Goal: Task Accomplishment & Management: Use online tool/utility

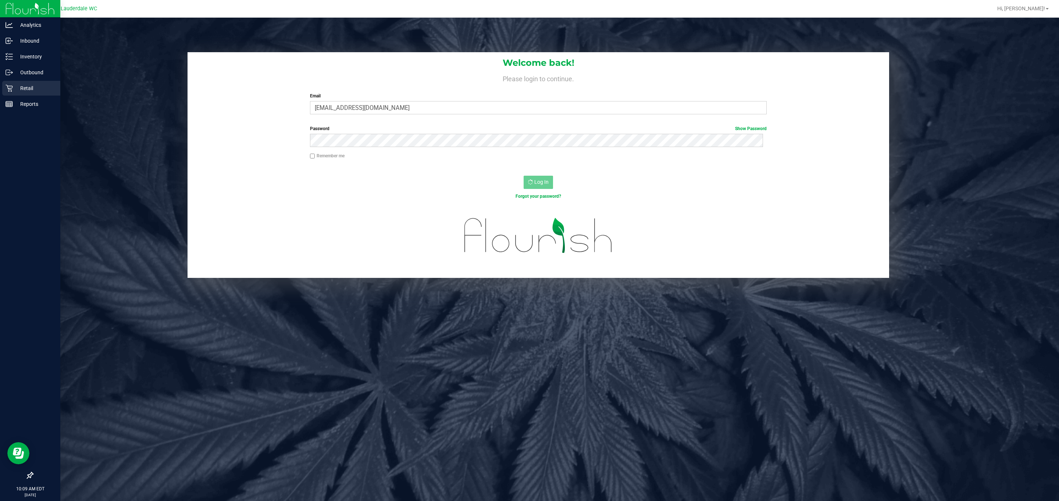
click at [31, 87] on p "Retail" at bounding box center [35, 88] width 44 height 9
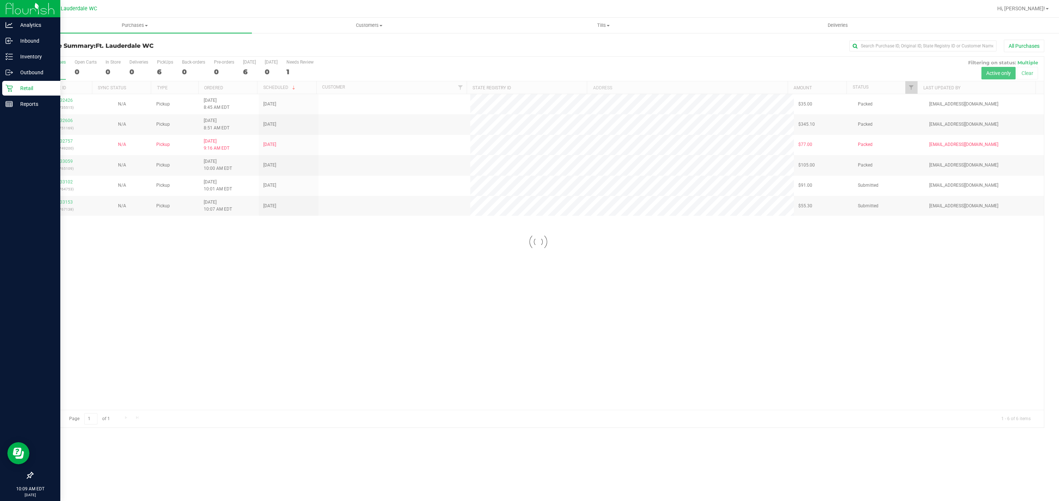
click at [7, 81] on div "Retail" at bounding box center [31, 88] width 58 height 15
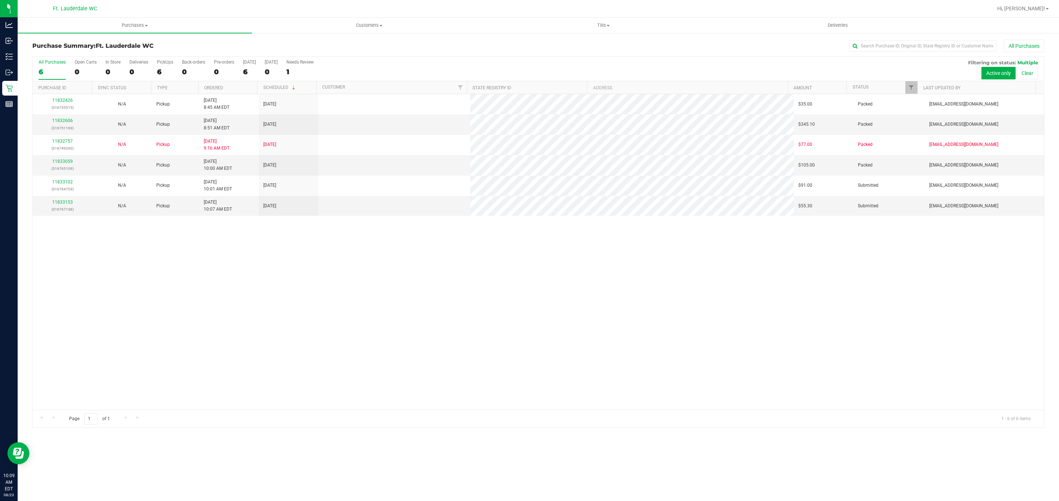
click at [586, 372] on div "11832426 (316735515) N/A Pickup 8/23/2025 8:45 AM EDT 8/23/2025 $35.00 Packed d…" at bounding box center [538, 252] width 1011 height 316
click at [69, 202] on link "11833153" at bounding box center [62, 202] width 21 height 5
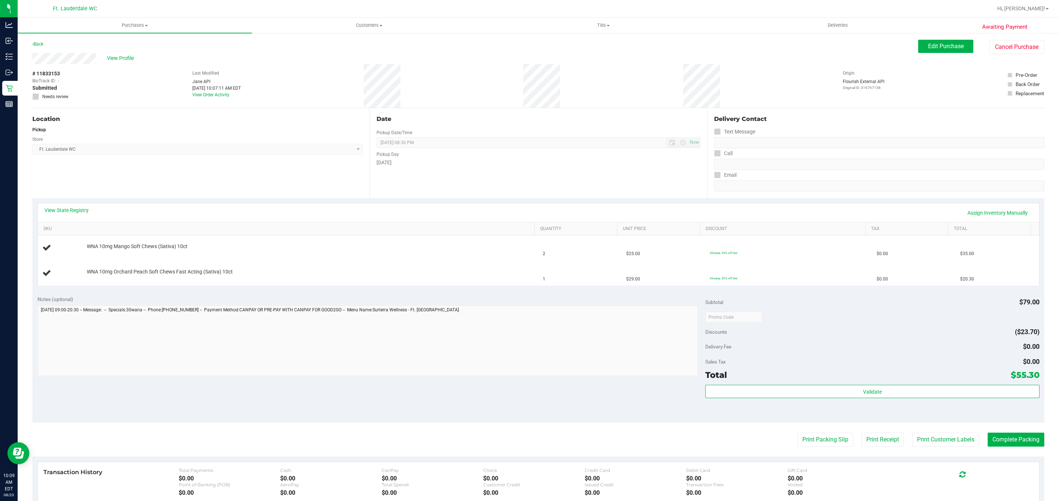
click at [372, 195] on div "Date Pickup Date/Time 08/23/2025 Now 08/23/2025 08:30 PM Now Pickup Day Saturday" at bounding box center [537, 153] width 337 height 90
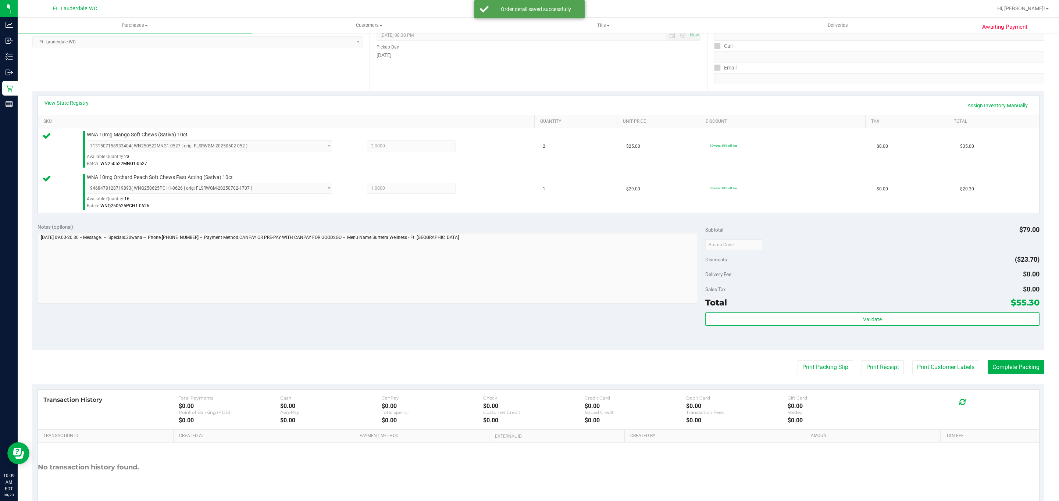
scroll to position [146, 0]
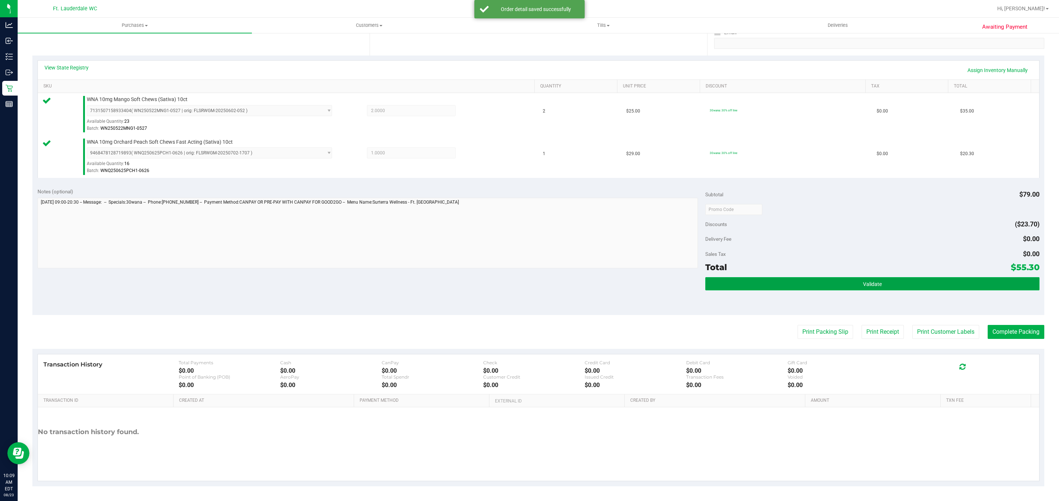
click at [923, 285] on button "Validate" at bounding box center [872, 283] width 334 height 13
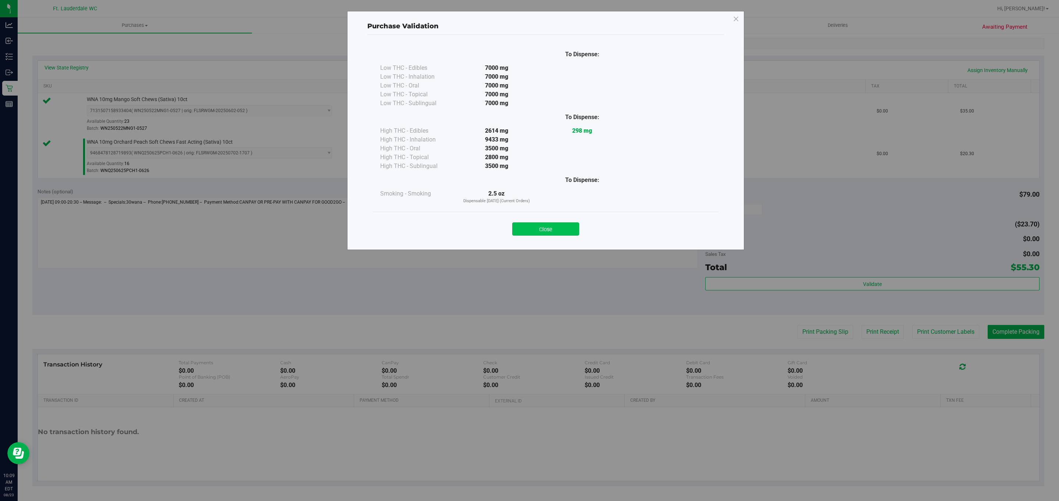
click at [558, 228] on button "Close" at bounding box center [545, 228] width 67 height 13
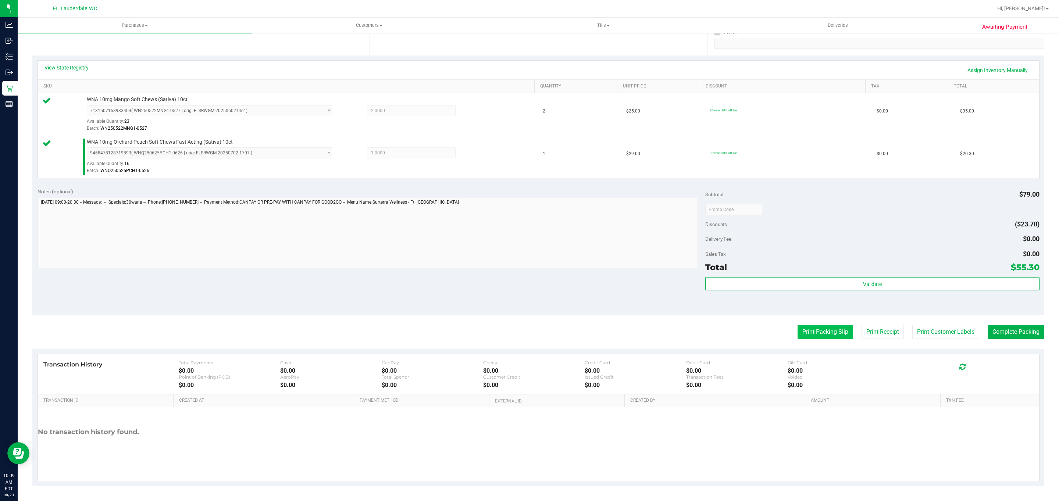
click at [799, 334] on button "Print Packing Slip" at bounding box center [825, 332] width 56 height 14
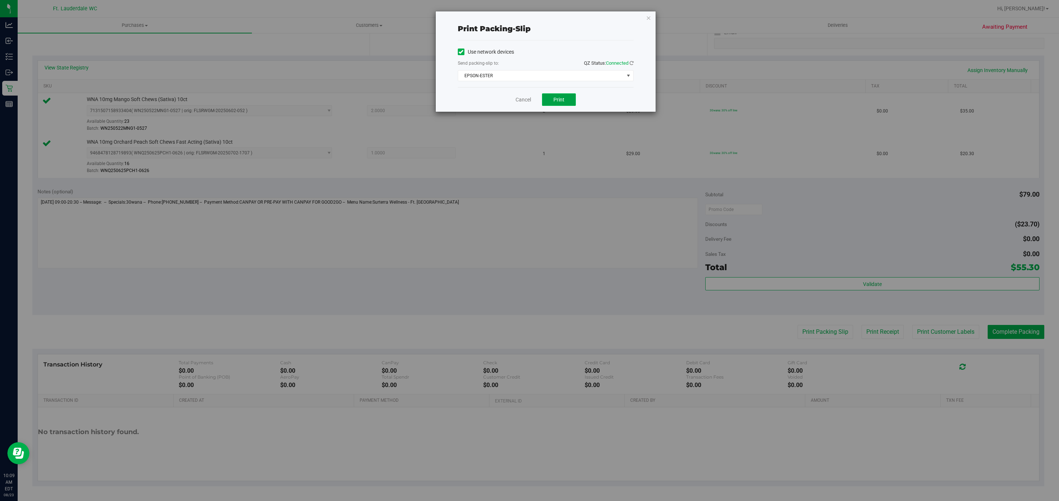
click at [561, 105] on button "Print" at bounding box center [559, 99] width 34 height 12
click at [518, 99] on link "Cancel" at bounding box center [522, 100] width 15 height 8
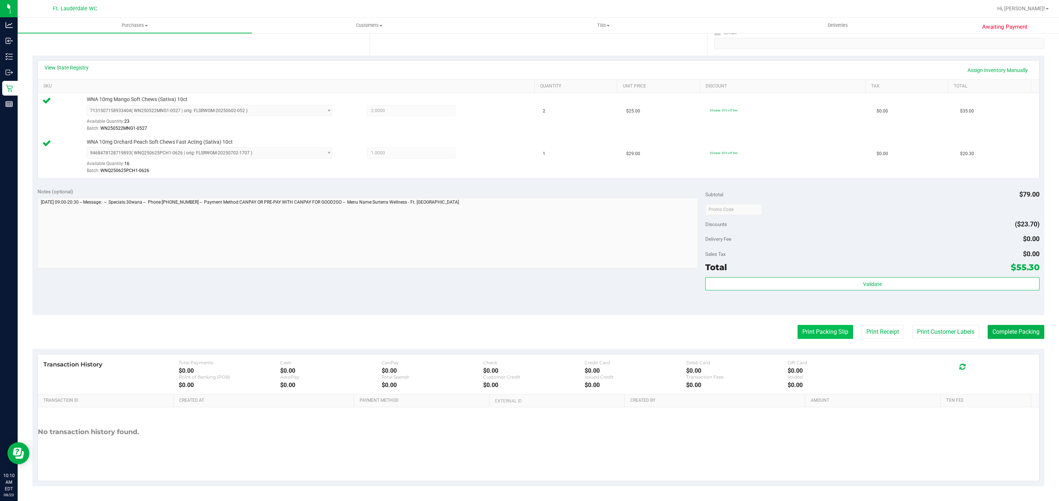
click at [818, 333] on button "Print Packing Slip" at bounding box center [825, 332] width 56 height 14
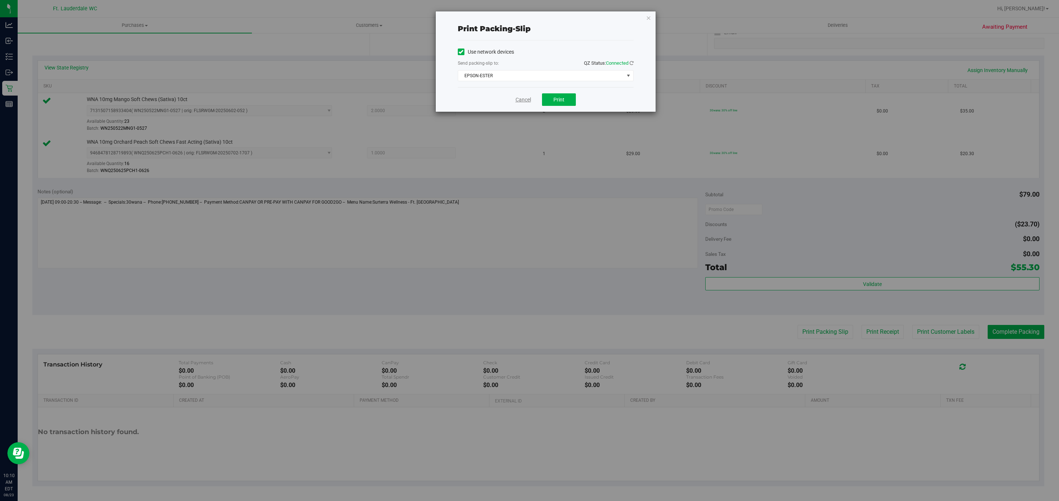
click at [519, 103] on link "Cancel" at bounding box center [522, 100] width 15 height 8
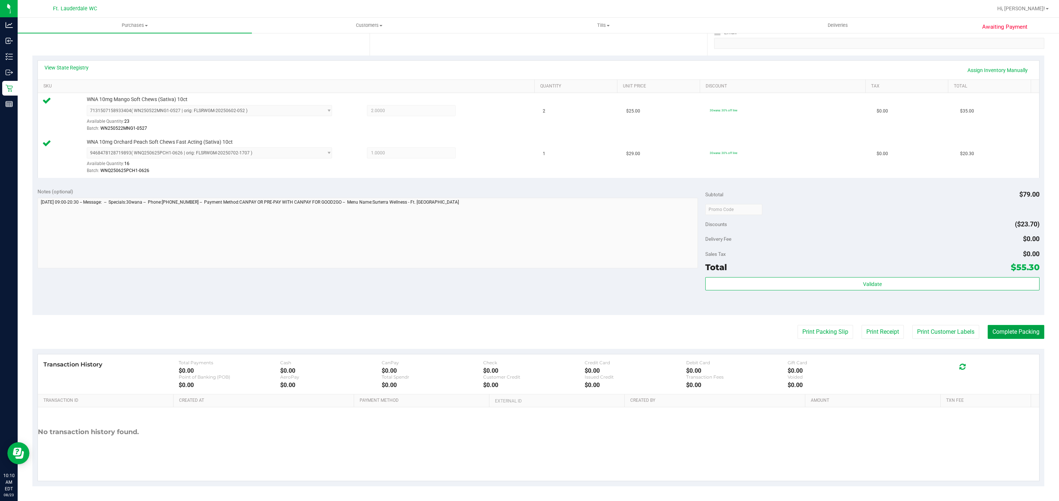
click at [1001, 336] on button "Complete Packing" at bounding box center [1015, 332] width 57 height 14
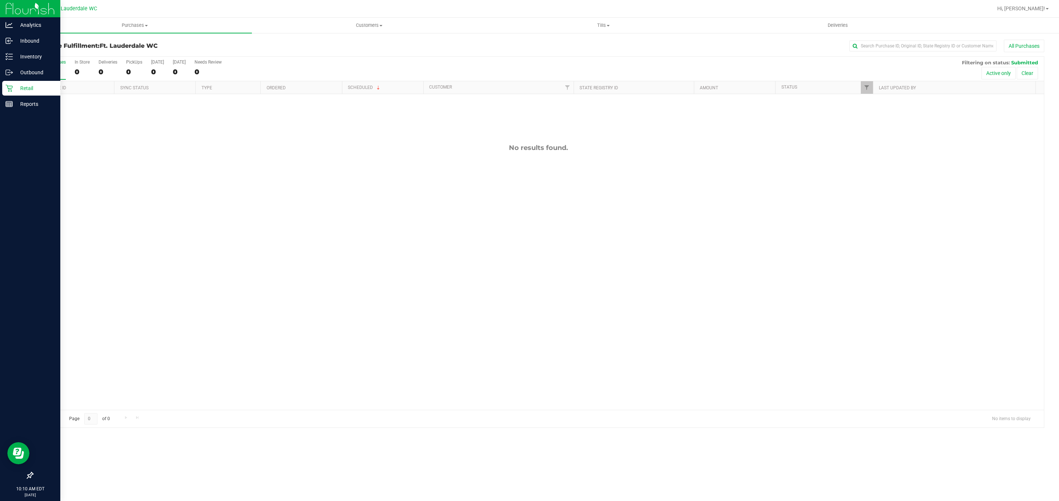
click at [37, 87] on p "Retail" at bounding box center [35, 88] width 44 height 9
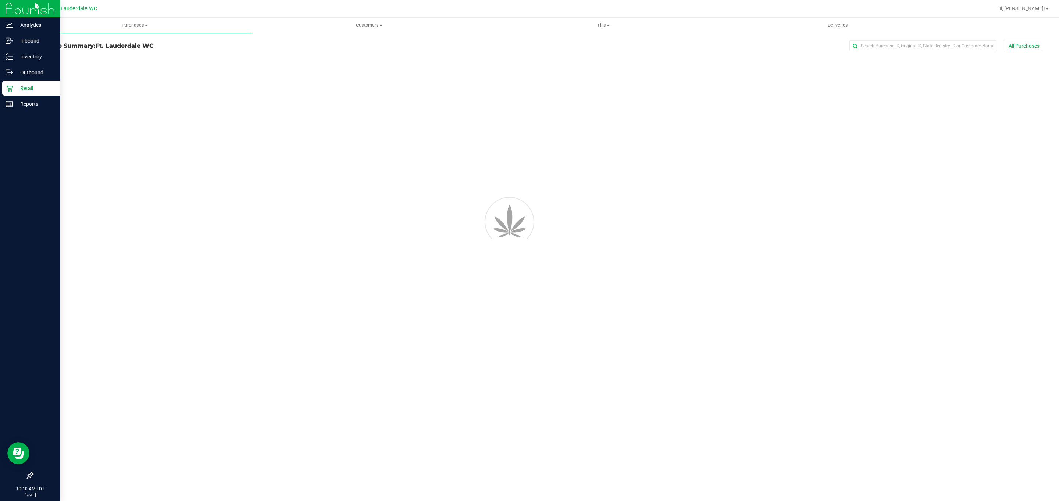
click at [37, 87] on p "Retail" at bounding box center [35, 88] width 44 height 9
